Goal: Browse casually

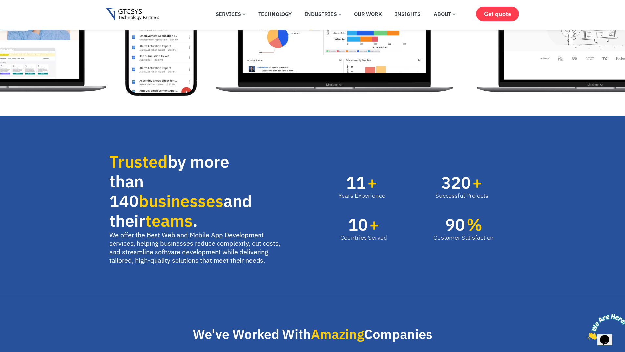
scroll to position [361, 0]
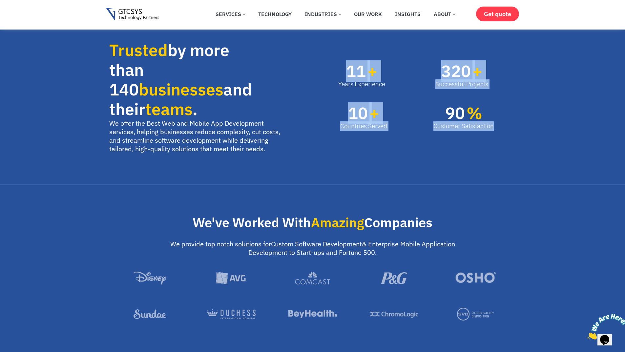
drag, startPoint x: 339, startPoint y: 61, endPoint x: 544, endPoint y: 133, distance: 216.4
click at [544, 133] on section "Trusted by more than 140 businesses and their teams . We offer the Best Web and…" at bounding box center [312, 94] width 625 height 181
click at [534, 132] on section "Trusted by more than 140 businesses and their teams . We offer the Best Web and…" at bounding box center [312, 94] width 625 height 181
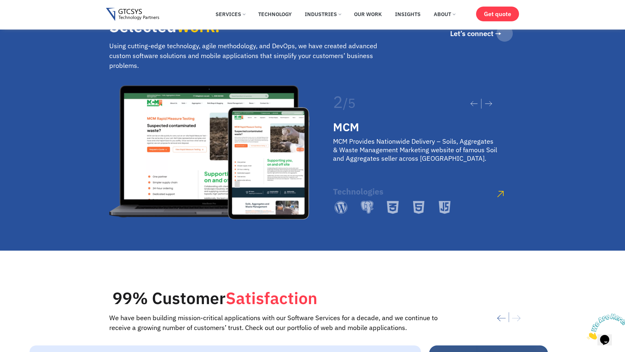
scroll to position [1182, 0]
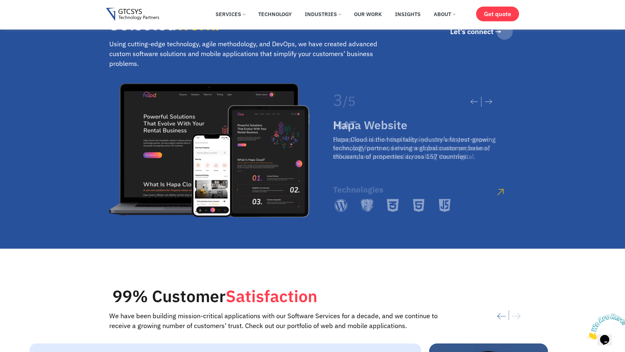
click at [271, 130] on div "3 / 5 iOSHO iOSHO represents a revolution in making meditation, mindfulness, aw…" at bounding box center [312, 150] width 407 height 141
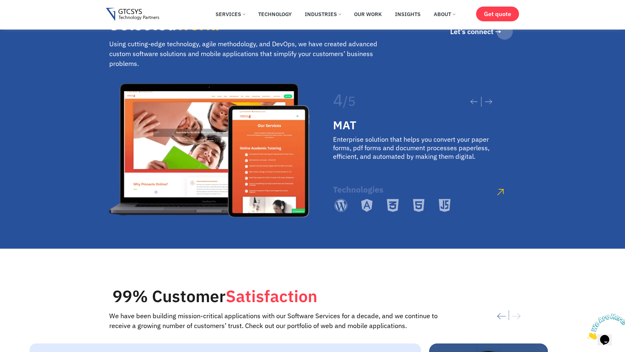
click at [565, 181] on div "Selected work. Using cutting-edge technology, agile methodology, and DevOps, we…" at bounding box center [312, 104] width 625 height 290
click at [487, 99] on icon at bounding box center [488, 101] width 7 height 5
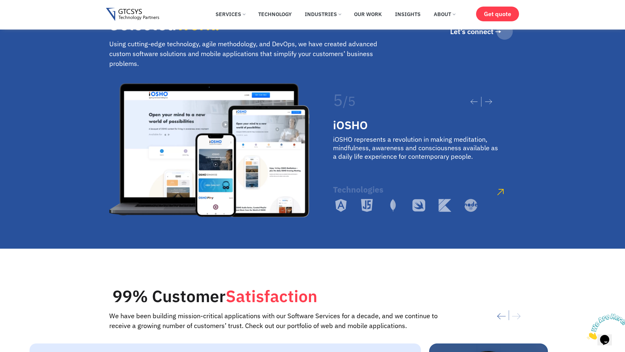
click at [487, 99] on icon at bounding box center [488, 101] width 7 height 5
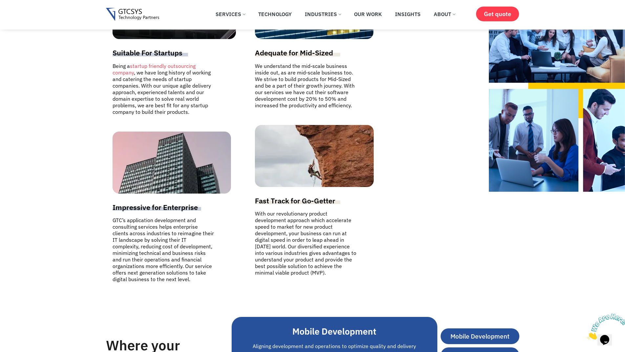
scroll to position [1707, 0]
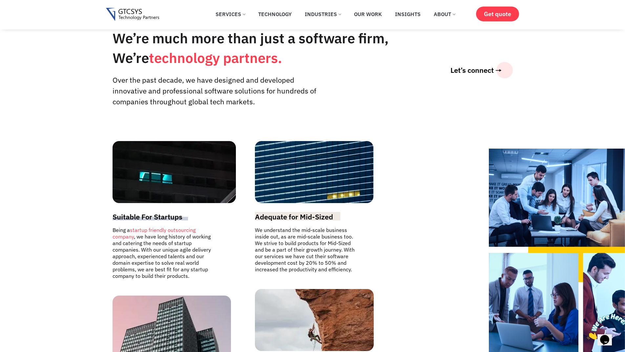
drag, startPoint x: 515, startPoint y: 159, endPoint x: 295, endPoint y: 156, distance: 220.0
click at [297, 157] on section "We’re much more than just a software firm, We’re technology partners. Over the …" at bounding box center [312, 237] width 625 height 487
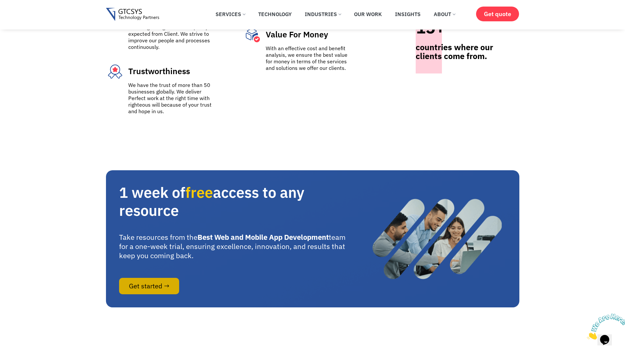
scroll to position [2889, 0]
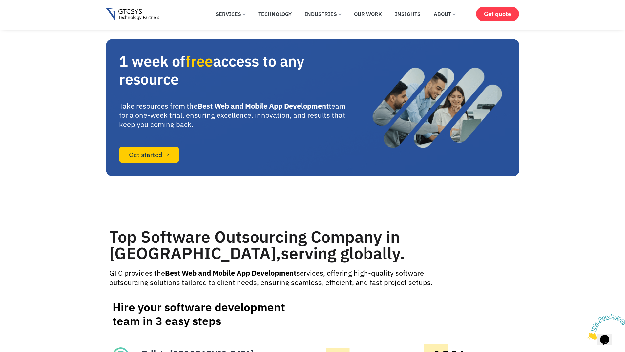
drag, startPoint x: 117, startPoint y: 71, endPoint x: 191, endPoint y: 90, distance: 76.5
click at [191, 90] on section "1 week of free access to any resource Take resources from the Best Web and Mobi…" at bounding box center [313, 107] width 414 height 137
drag, startPoint x: 199, startPoint y: 138, endPoint x: 118, endPoint y: 112, distance: 85.0
click at [118, 112] on section "1 week of free access to any resource Take resources from the Best Web and Mobi…" at bounding box center [313, 107] width 414 height 137
click at [163, 123] on p "Take resources from the Best Web and Mobile App Development team for a one-week…" at bounding box center [237, 115] width 237 height 28
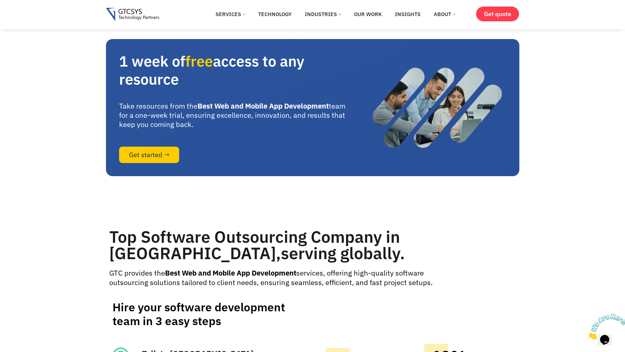
drag, startPoint x: 182, startPoint y: 91, endPoint x: 117, endPoint y: 74, distance: 66.7
click at [117, 74] on section "1 week of free access to any resource Take resources from the Best Web and Mobi…" at bounding box center [313, 107] width 414 height 137
drag, startPoint x: 119, startPoint y: 114, endPoint x: 205, endPoint y: 137, distance: 88.5
click at [205, 129] on p "Take resources from the Best Web and Mobile App Development team for a one-week…" at bounding box center [237, 115] width 237 height 28
click at [198, 129] on p "Take resources from the Best Web and Mobile App Development team for a one-week…" at bounding box center [237, 115] width 237 height 28
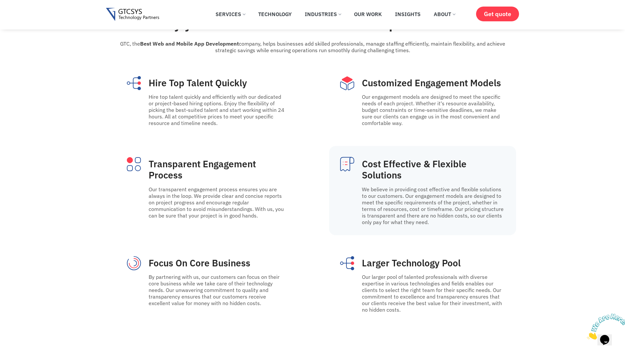
scroll to position [3447, 0]
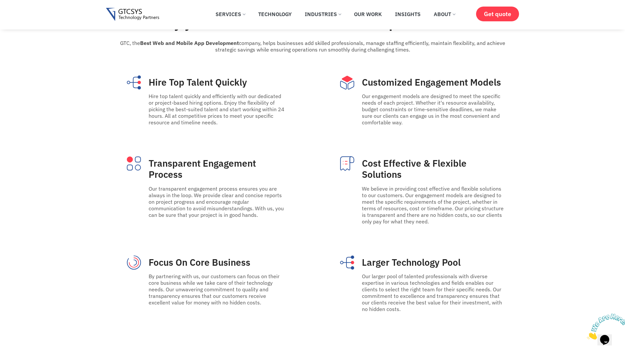
click at [587, 335] on icon "Close" at bounding box center [587, 338] width 0 height 6
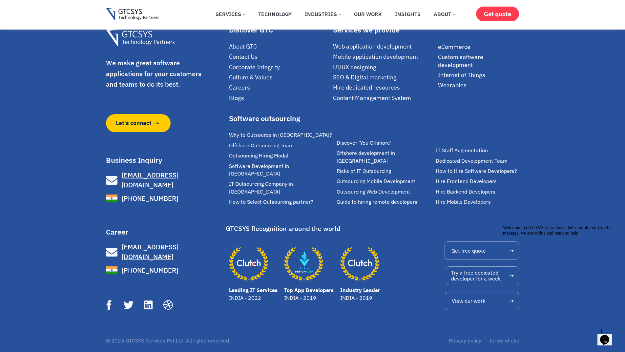
scroll to position [4551, 0]
click at [608, 226] on div "Chat attention grabber" at bounding box center [562, 226] width 118 height 0
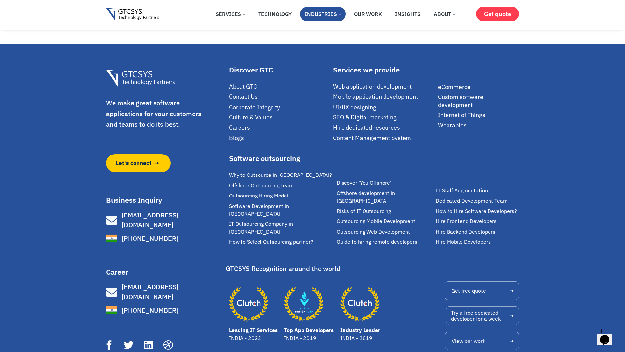
scroll to position [4485, 0]
